Goal: Task Accomplishment & Management: Manage account settings

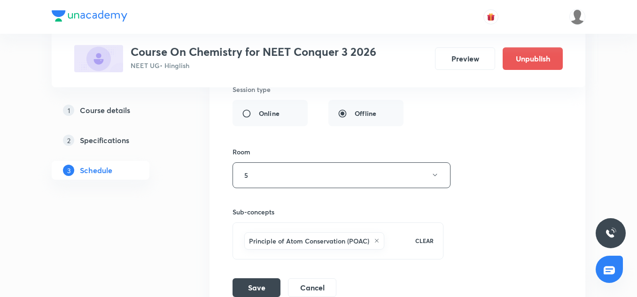
scroll to position [3655, 0]
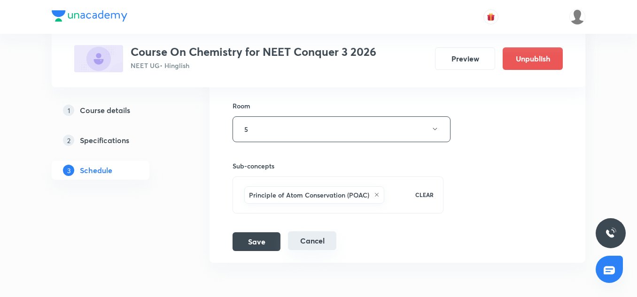
click at [309, 239] on button "Cancel" at bounding box center [312, 241] width 48 height 19
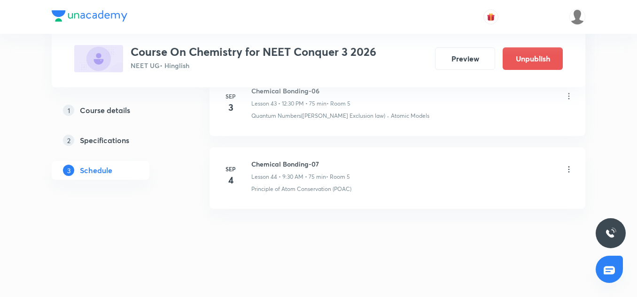
scroll to position [3294, 0]
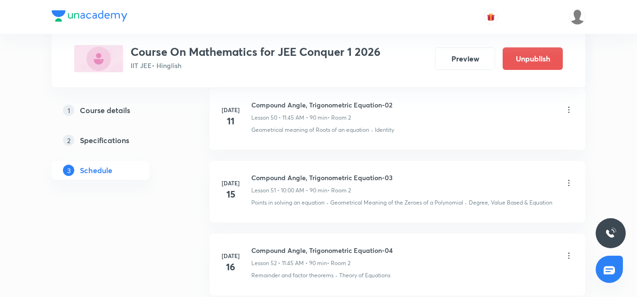
scroll to position [6417, 0]
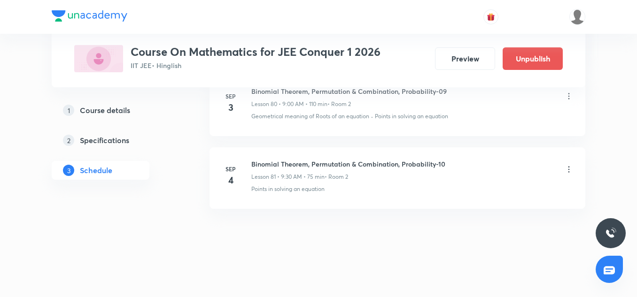
click at [348, 176] on p "• Room 2" at bounding box center [336, 177] width 23 height 8
click at [332, 201] on li "Sep 4 Binomial Theorem, Permutation & Combination, Probability-10 Lesson 81 • 9…" at bounding box center [398, 179] width 376 height 62
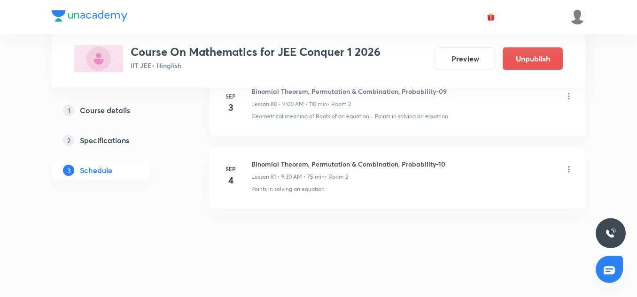
click at [328, 195] on li "Sep 4 Binomial Theorem, Permutation & Combination, Probability-10 Lesson 81 • 9…" at bounding box center [398, 179] width 376 height 62
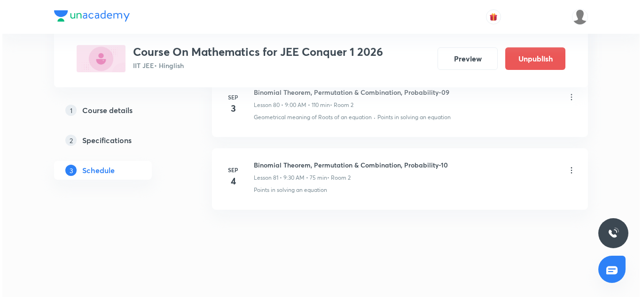
scroll to position [6407, 0]
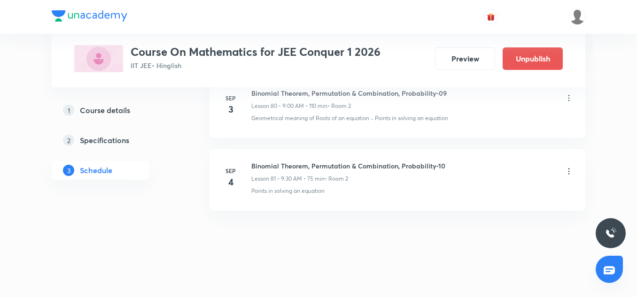
click at [560, 178] on div "Binomial Theorem, Permutation & Combination, Probability-10 Lesson 81 • 9:30 AM…" at bounding box center [412, 172] width 322 height 22
click at [568, 174] on icon at bounding box center [568, 171] width 1 height 6
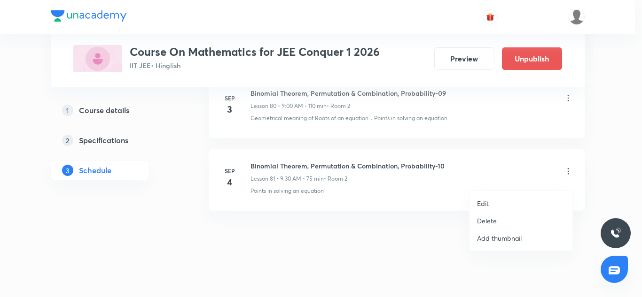
click at [476, 199] on li "Edit" at bounding box center [520, 203] width 103 height 17
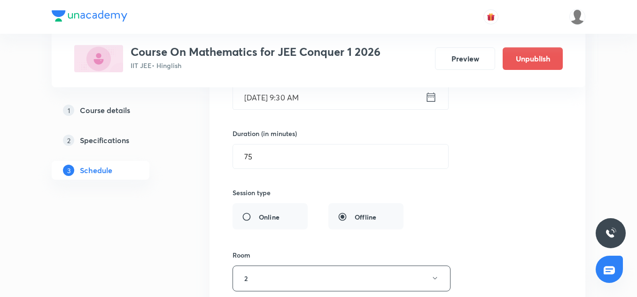
scroll to position [6098, 0]
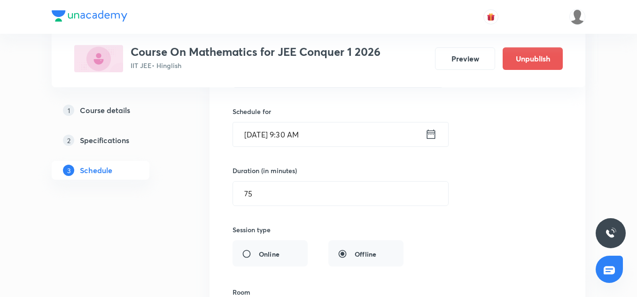
click at [308, 146] on input "Sep 4, 2025, 9:30 AM" at bounding box center [329, 135] width 192 height 24
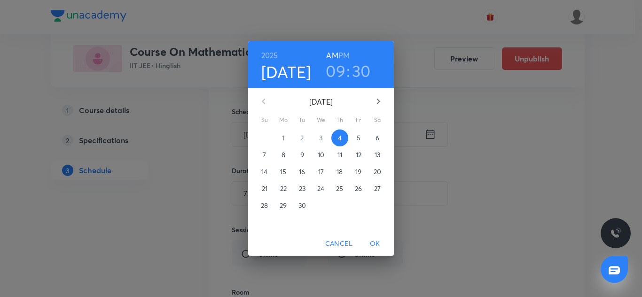
click at [362, 76] on h3 "30" at bounding box center [361, 71] width 19 height 20
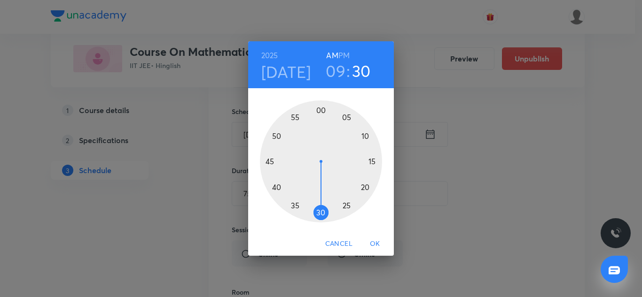
click at [365, 137] on div at bounding box center [321, 162] width 122 height 122
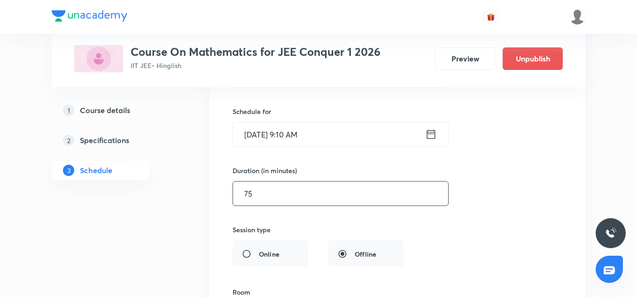
click at [309, 204] on input "75" at bounding box center [340, 194] width 215 height 24
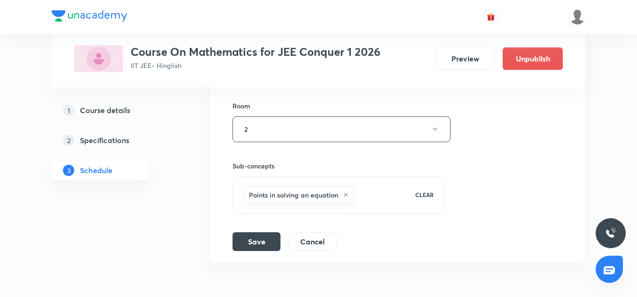
scroll to position [6285, 0]
type input "90"
click at [272, 242] on button "Save" at bounding box center [257, 240] width 48 height 19
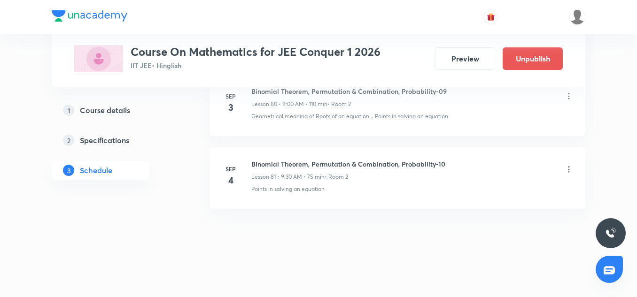
scroll to position [5985, 0]
